Goal: Task Accomplishment & Management: Manage account settings

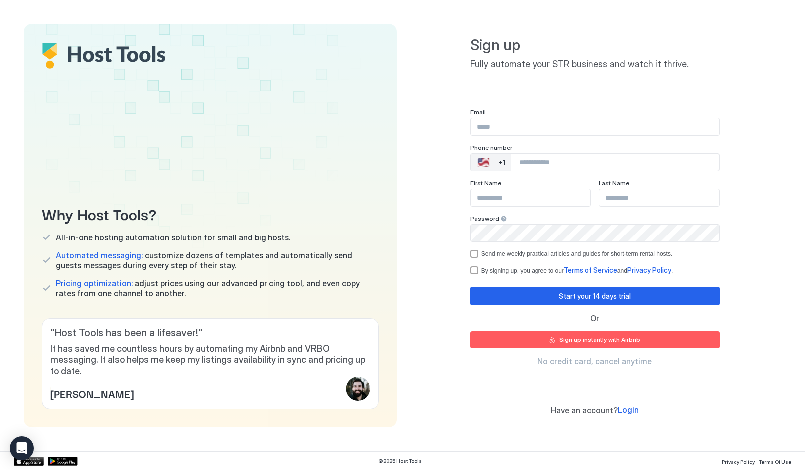
click at [492, 124] on input "Input Field" at bounding box center [595, 126] width 249 height 17
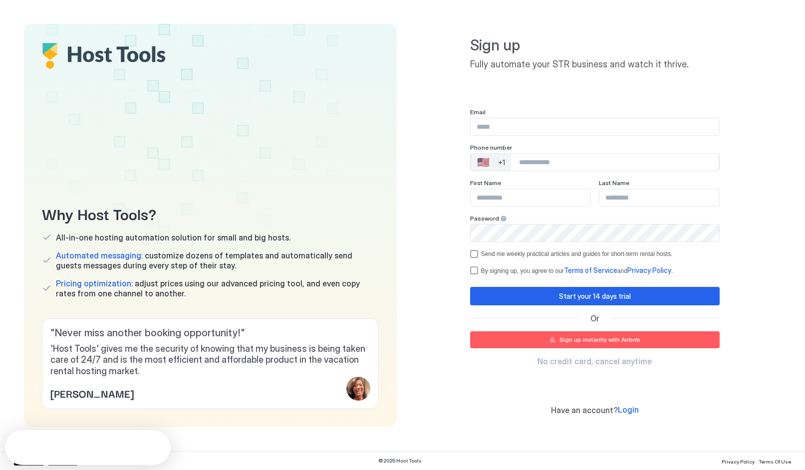
type input "**********"
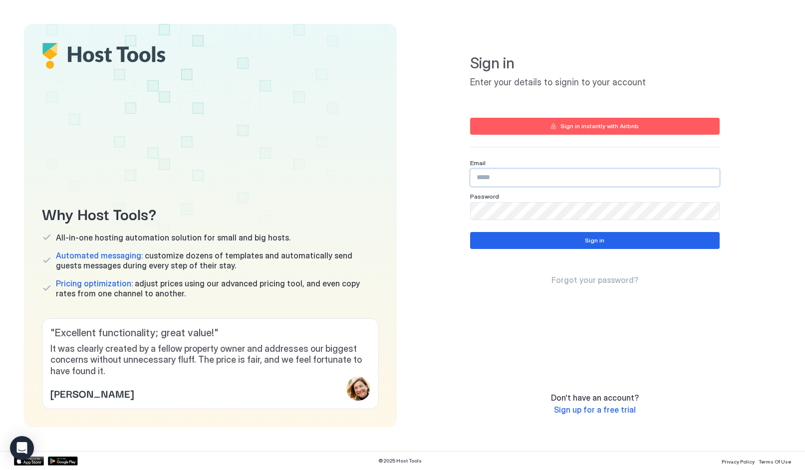
click at [539, 183] on input "Input Field" at bounding box center [595, 177] width 249 height 17
type input "**********"
click at [591, 253] on div "Sign in Forgot your password?" at bounding box center [595, 258] width 250 height 53
click at [590, 243] on div "Sign in" at bounding box center [594, 240] width 19 height 9
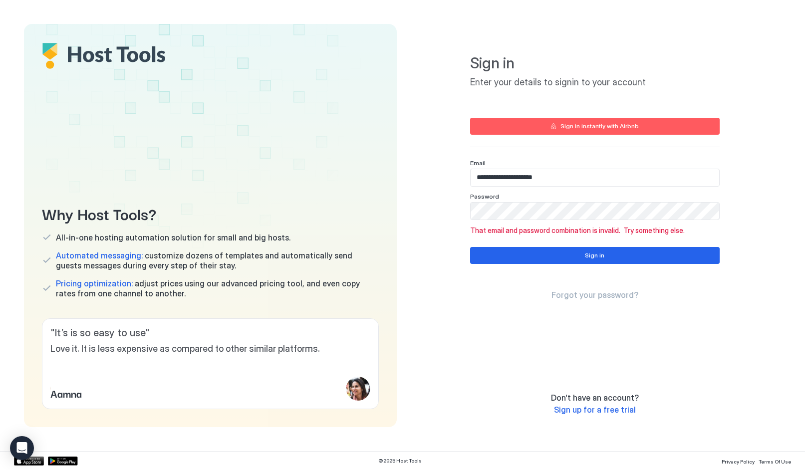
click at [638, 122] on button "Sign in instantly with Airbnb" at bounding box center [595, 126] width 250 height 17
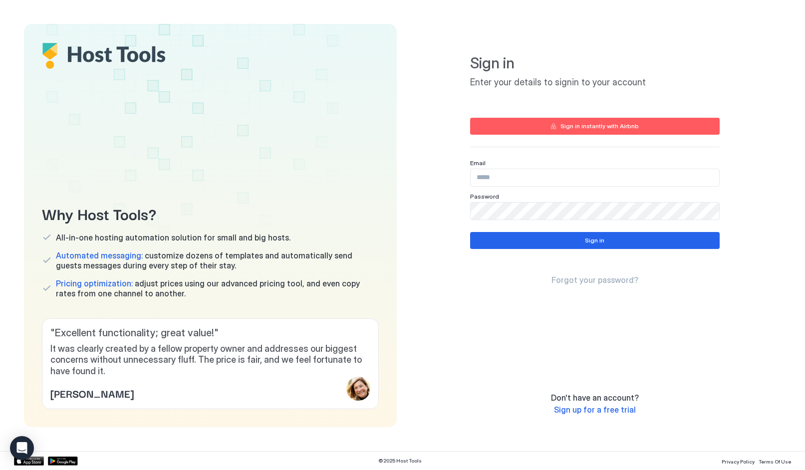
click at [586, 126] on div "Sign in instantly with Airbnb" at bounding box center [600, 126] width 78 height 9
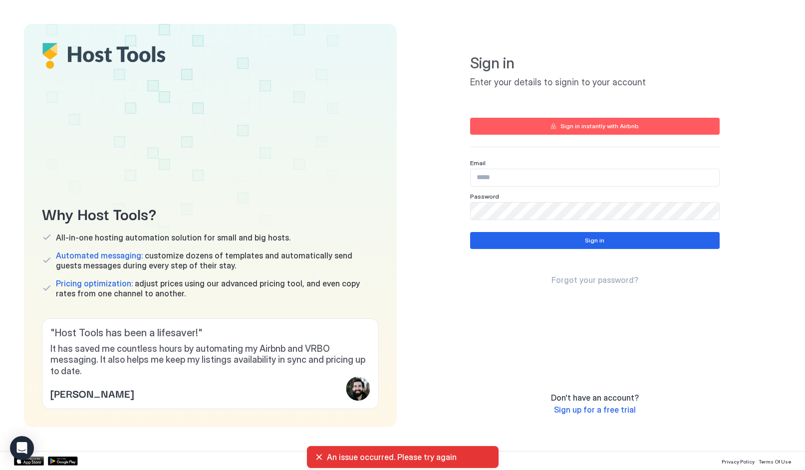
click at [313, 455] on div "An issue occurred. Please try again" at bounding box center [403, 457] width 192 height 22
click at [319, 457] on div "An issue occurred. Please try again" at bounding box center [403, 457] width 176 height 10
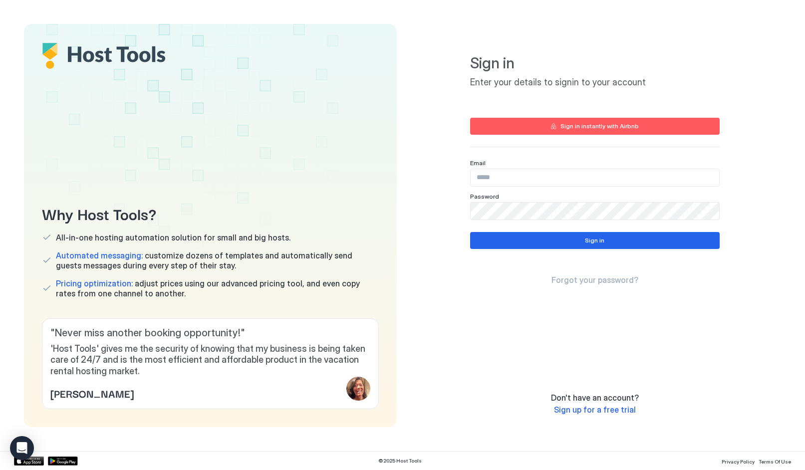
click at [557, 171] on input "Input Field" at bounding box center [595, 177] width 249 height 17
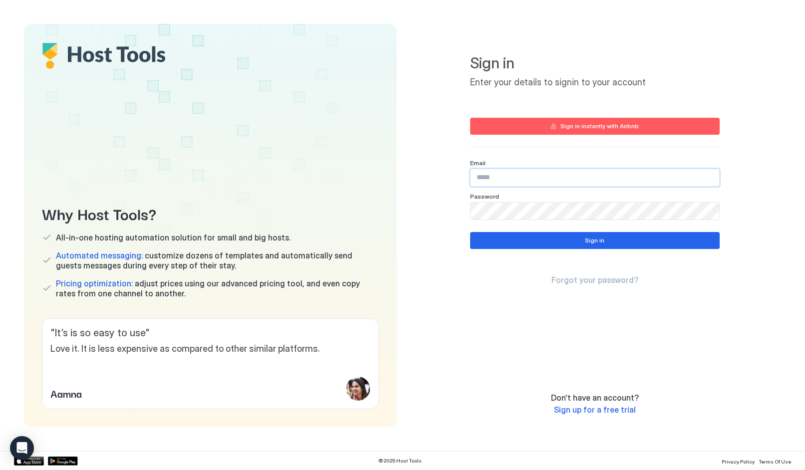
click at [486, 184] on input "Input Field" at bounding box center [595, 177] width 249 height 17
click at [600, 275] on div "Forgot your password?" at bounding box center [595, 271] width 250 height 28
click at [602, 283] on span "Forgot your password?" at bounding box center [595, 280] width 87 height 10
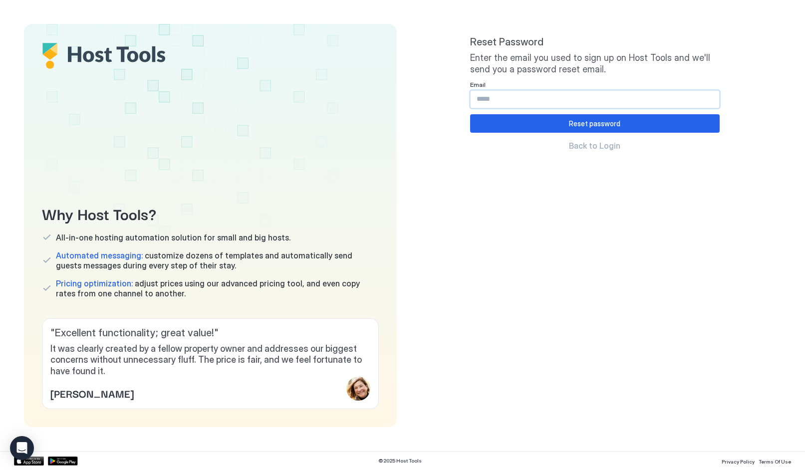
click at [578, 96] on input "Input Field" at bounding box center [595, 99] width 249 height 17
type input "**********"
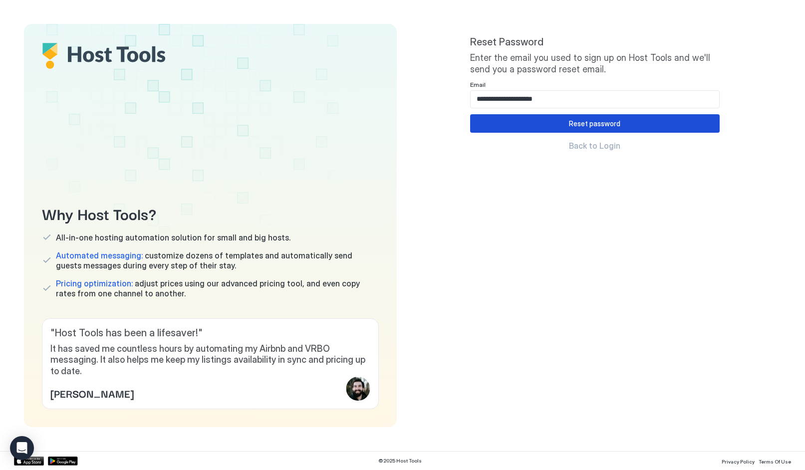
click at [505, 116] on button "Reset password" at bounding box center [595, 123] width 250 height 18
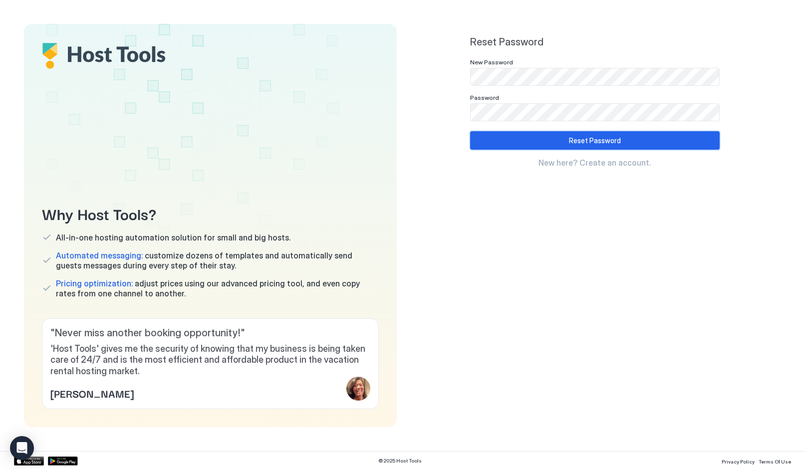
click at [573, 141] on div "Reset Password" at bounding box center [595, 140] width 52 height 10
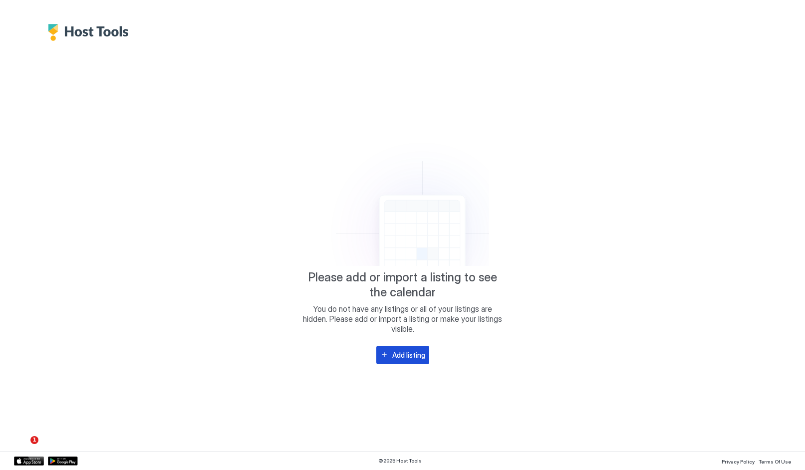
click at [409, 353] on div "Add listing" at bounding box center [408, 355] width 33 height 10
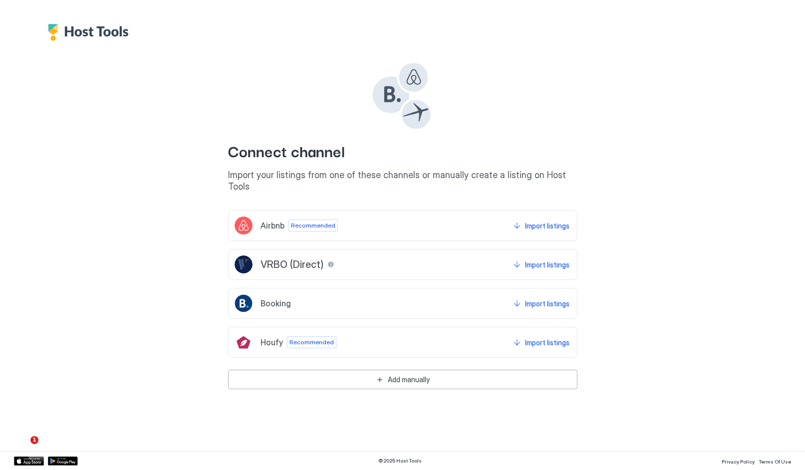
click at [376, 210] on div "Airbnb Recommended Import listings" at bounding box center [402, 225] width 349 height 31
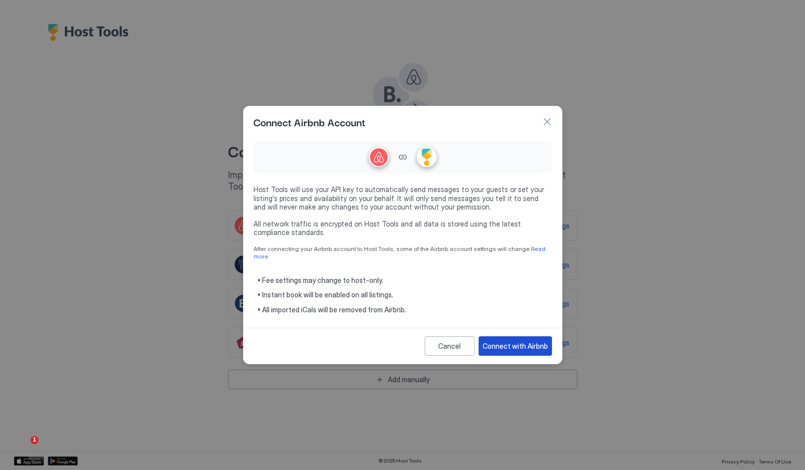
click at [499, 341] on div "Connect with Airbnb" at bounding box center [515, 346] width 65 height 10
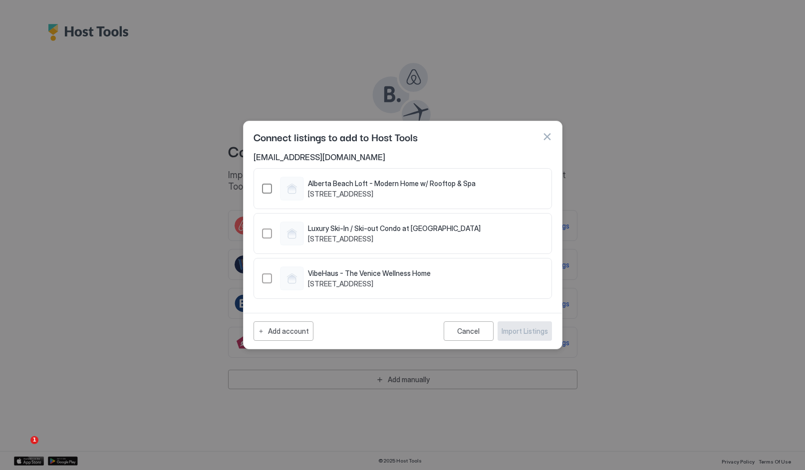
click at [263, 184] on div "37494869" at bounding box center [267, 189] width 10 height 10
click at [270, 235] on div "1138434824544773786" at bounding box center [267, 234] width 10 height 10
click at [256, 277] on div "VibeHaus - The Venice Wellness Home [STREET_ADDRESS]" at bounding box center [403, 278] width 299 height 41
drag, startPoint x: 271, startPoint y: 278, endPoint x: 279, endPoint y: 280, distance: 8.1
click at [271, 278] on div "1442978824972451653" at bounding box center [267, 279] width 10 height 10
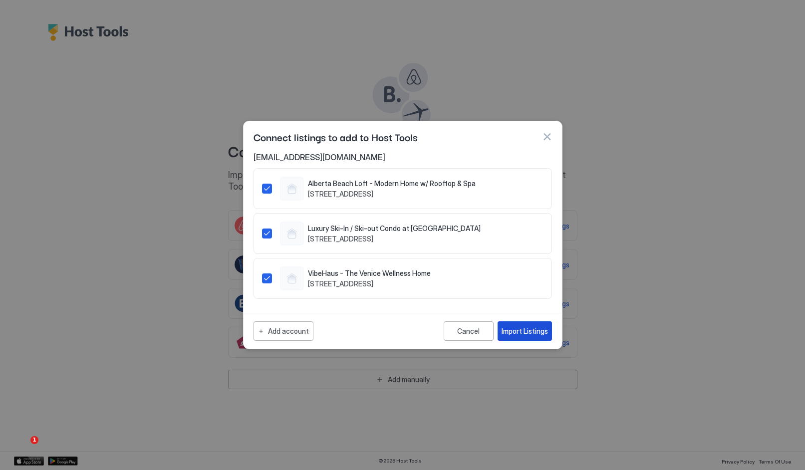
click at [521, 334] on div "Import Listings" at bounding box center [525, 331] width 46 height 10
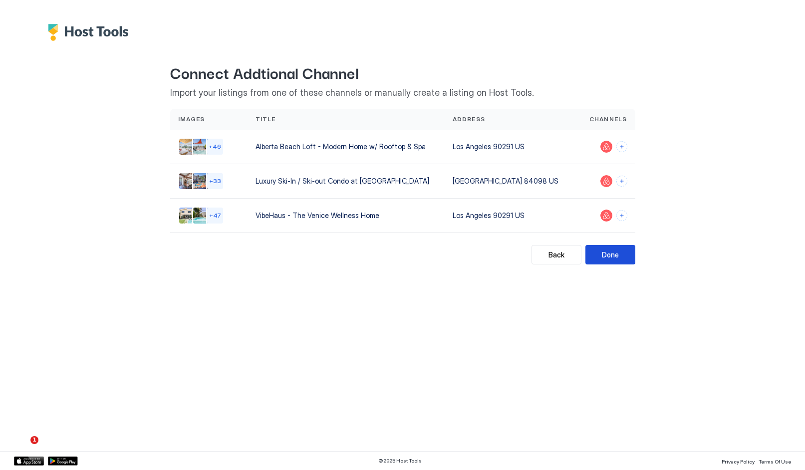
click at [614, 257] on div "Done" at bounding box center [610, 255] width 17 height 10
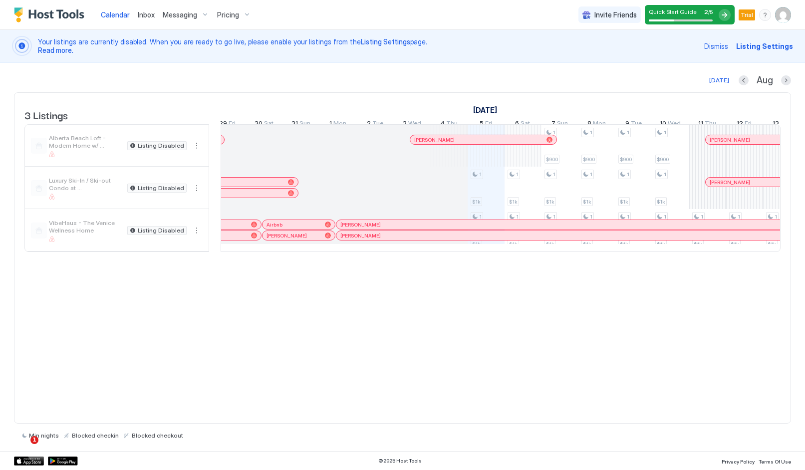
scroll to position [0, 346]
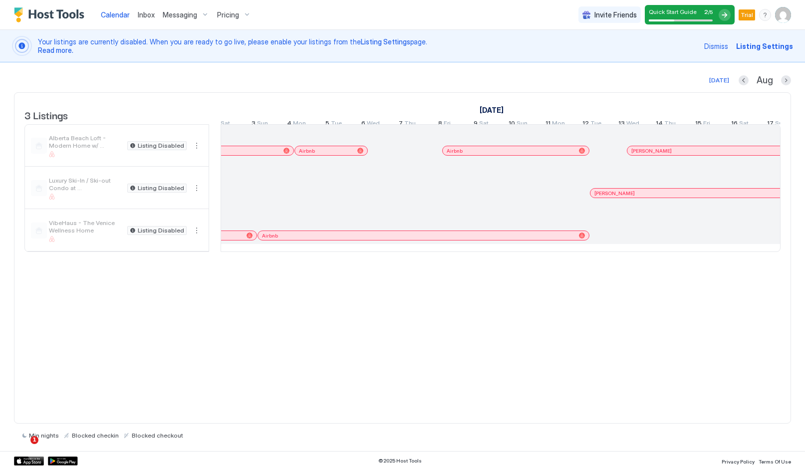
drag, startPoint x: 486, startPoint y: 268, endPoint x: 526, endPoint y: 271, distance: 40.0
click at [527, 263] on div "3 Listings [DATE] [DATE] [DATE] 12 Sat 13 Sun 14 Mon 15 Tue 16 Wed 17 Thu 18 Fr…" at bounding box center [402, 178] width 776 height 170
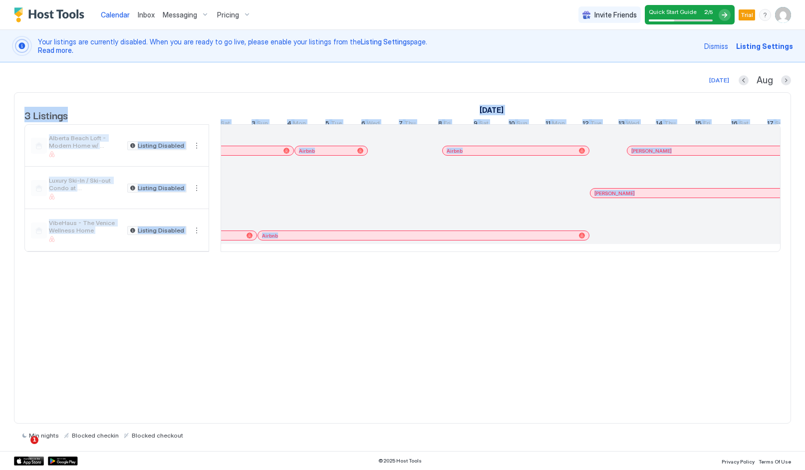
drag, startPoint x: 524, startPoint y: 269, endPoint x: 542, endPoint y: 267, distance: 18.1
click at [542, 263] on div "3 Listings [DATE] [DATE] [DATE] 12 Sat 13 Sun 14 Mon 15 Tue 16 Wed 17 Thu 18 Fr…" at bounding box center [402, 178] width 776 height 170
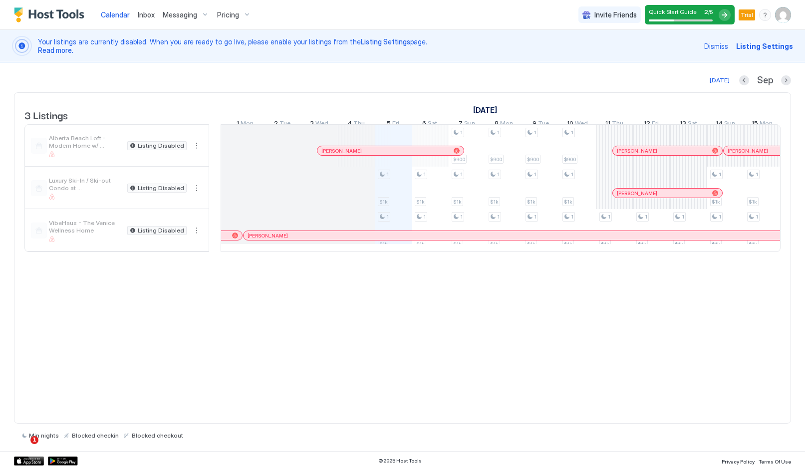
click at [707, 16] on div "Quick Start Guide 2 / 5" at bounding box center [681, 14] width 64 height 13
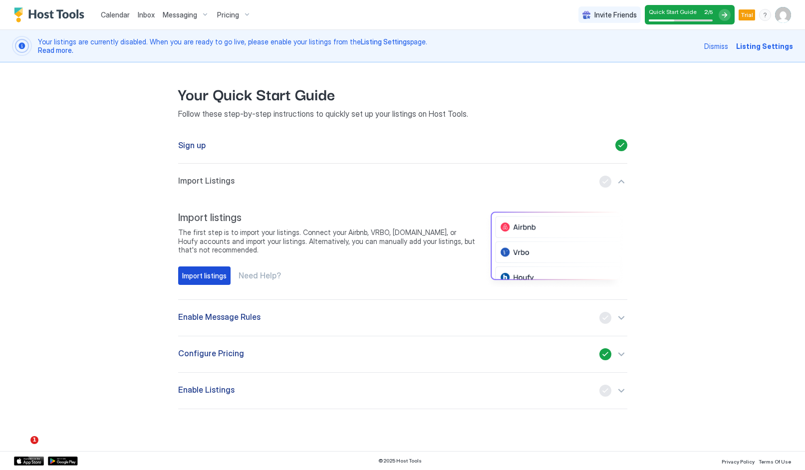
click at [193, 278] on div "Import listings" at bounding box center [204, 276] width 44 height 10
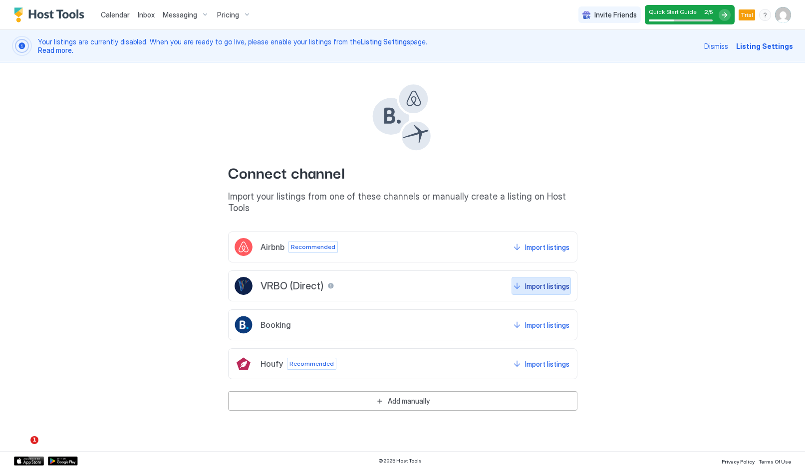
click at [538, 281] on div "Import listings" at bounding box center [547, 286] width 44 height 10
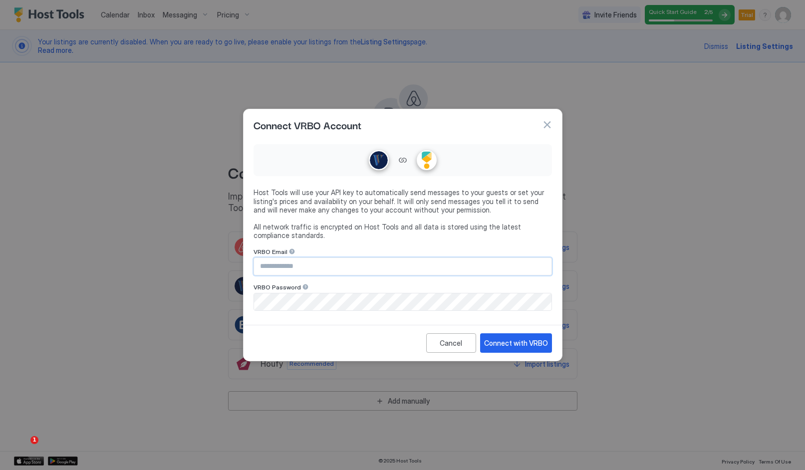
click at [376, 264] on input "Input Field" at bounding box center [403, 266] width 298 height 17
click at [425, 263] on input "Input Field" at bounding box center [403, 266] width 298 height 17
click at [334, 264] on input "Input Field" at bounding box center [403, 266] width 298 height 17
type input "**********"
click at [518, 350] on button "Connect with VRBO" at bounding box center [516, 342] width 72 height 19
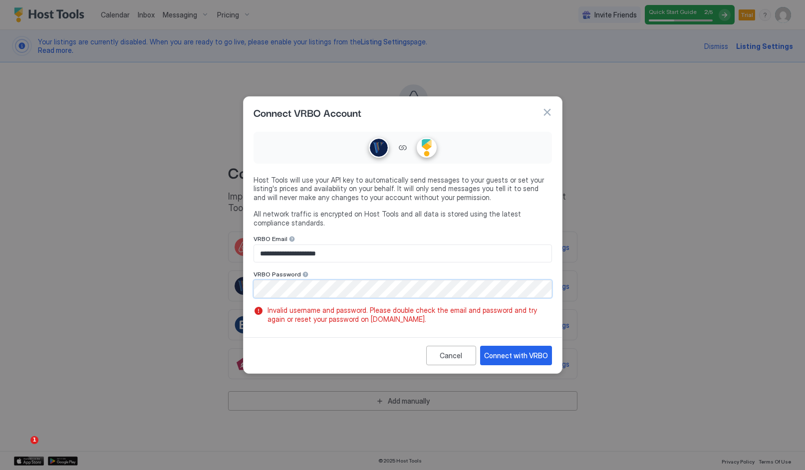
click at [236, 281] on div "**********" at bounding box center [402, 235] width 805 height 470
click at [525, 358] on div "Connect with VRBO" at bounding box center [516, 355] width 64 height 10
click at [205, 280] on div "**********" at bounding box center [402, 235] width 805 height 470
click at [522, 347] on button "Connect with VRBO" at bounding box center [516, 355] width 72 height 19
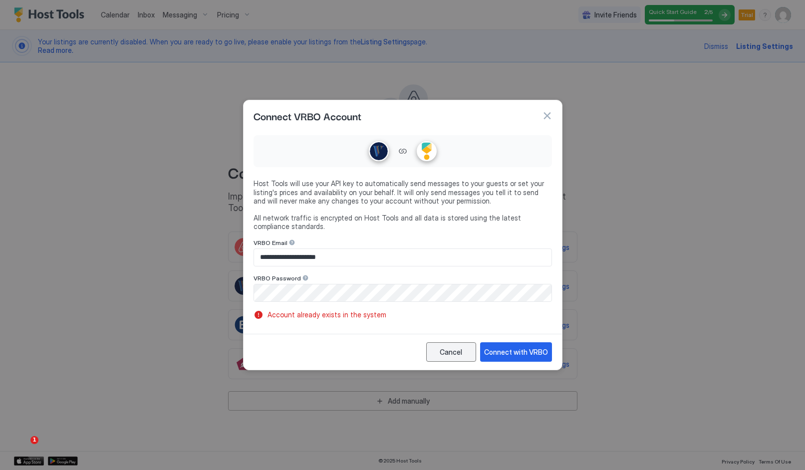
click at [450, 347] on div "Cancel" at bounding box center [451, 352] width 22 height 10
